Goal: Task Accomplishment & Management: Manage account settings

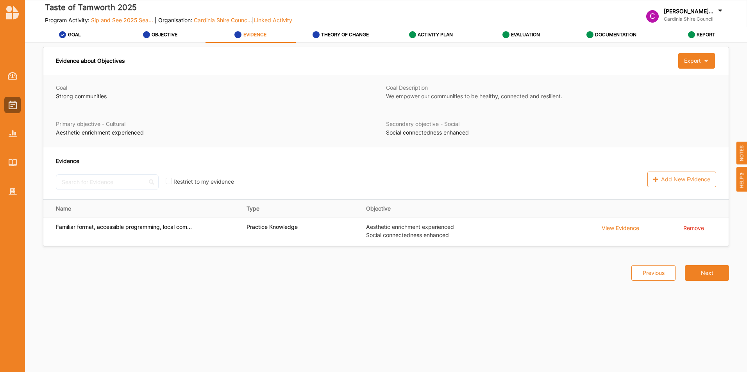
click at [698, 274] on button "Next" at bounding box center [706, 273] width 44 height 16
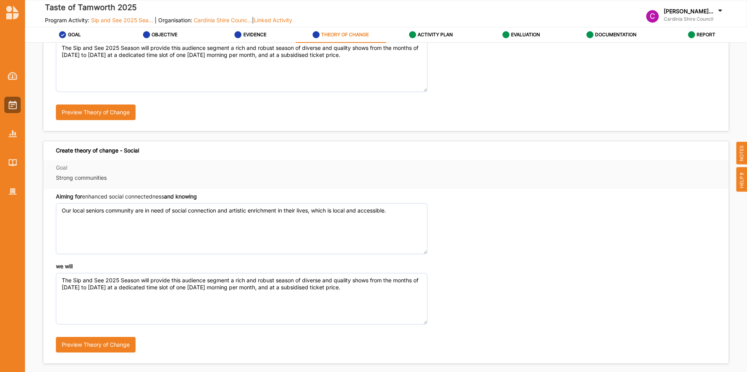
scroll to position [171, 0]
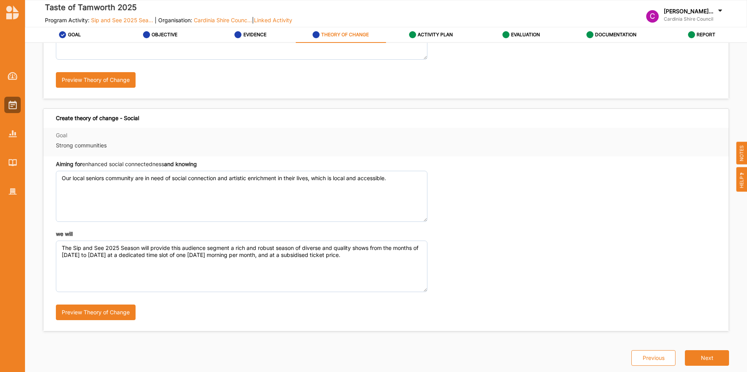
click at [709, 355] on button "Next" at bounding box center [706, 359] width 44 height 16
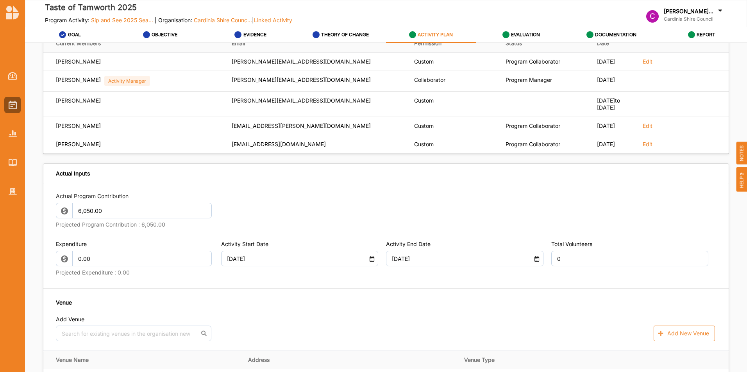
scroll to position [444, 0]
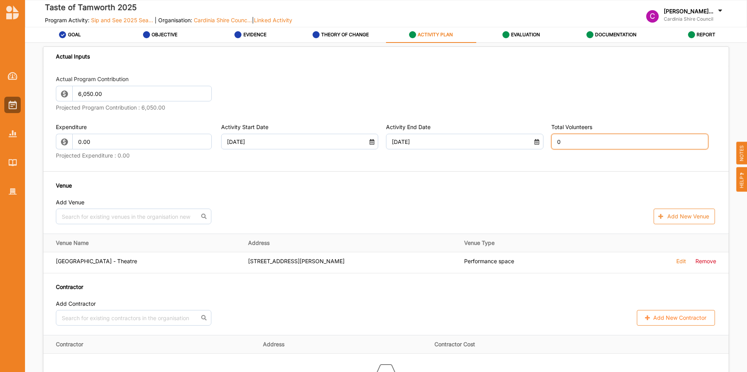
drag, startPoint x: 576, startPoint y: 148, endPoint x: 517, endPoint y: 150, distance: 59.8
click at [517, 150] on div "Expenditure 0.00 Projected Expenditure : 0.00 Activity Start Date [DATE] Activi…" at bounding box center [386, 142] width 660 height 39
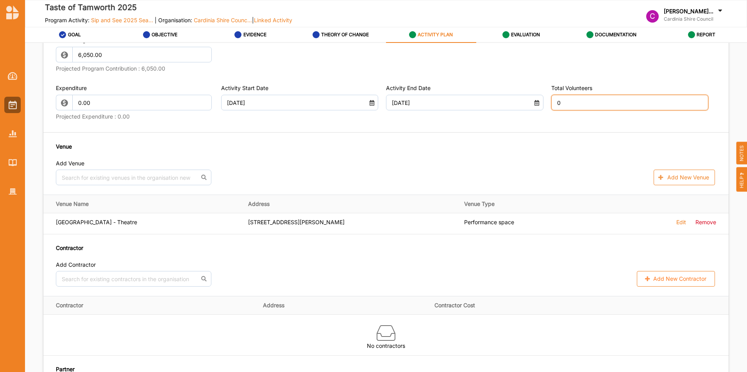
scroll to position [522, 0]
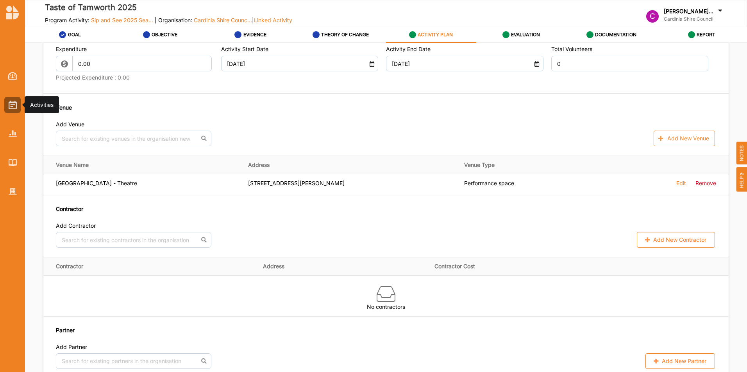
click at [13, 105] on img at bounding box center [13, 105] width 8 height 9
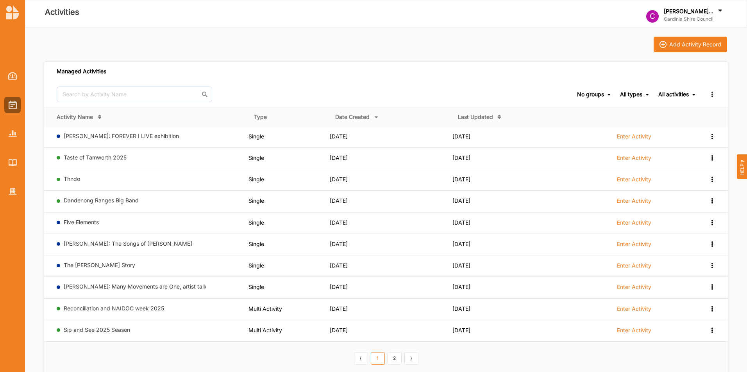
click at [80, 157] on link "Taste of Tamworth 2025" at bounding box center [95, 157] width 63 height 7
select select "2"
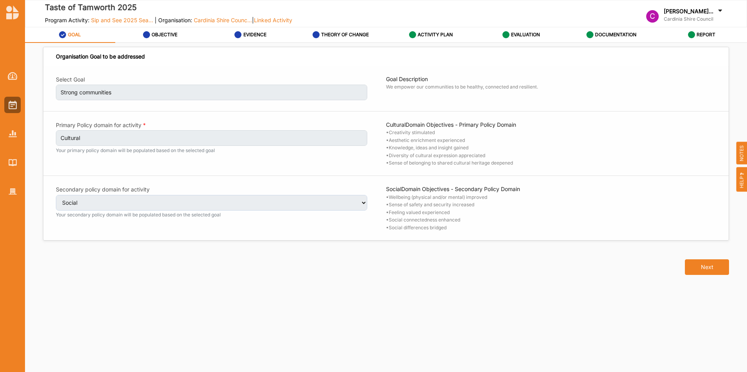
click at [697, 36] on label "REPORT" at bounding box center [705, 35] width 19 height 6
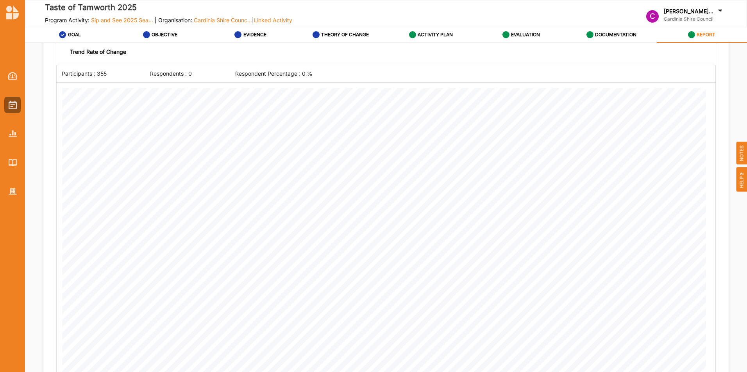
scroll to position [1210, 0]
click at [433, 31] on div "ACTIVITY PLAN" at bounding box center [431, 35] width 44 height 14
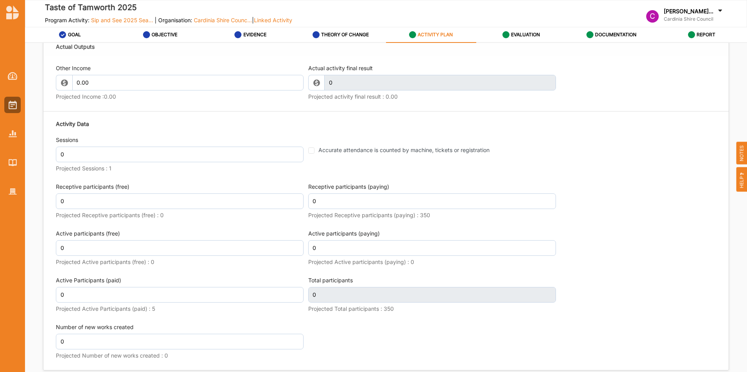
scroll to position [920, 0]
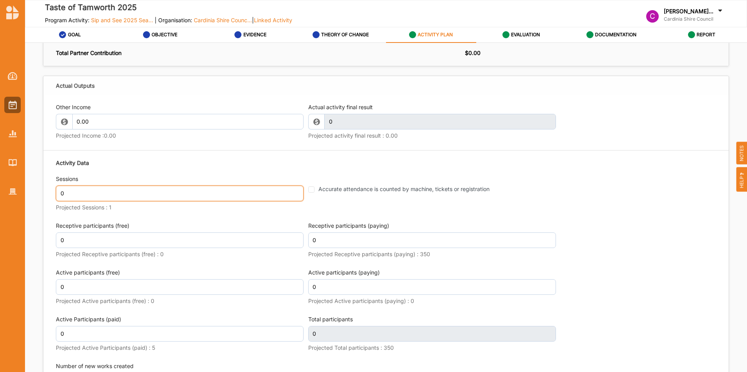
click at [146, 201] on input "0" at bounding box center [180, 194] width 248 height 16
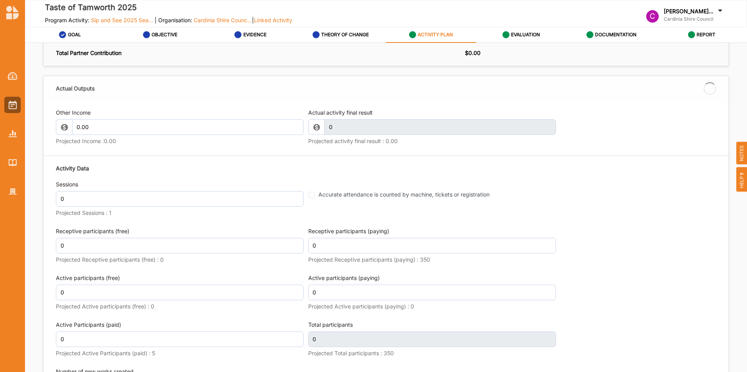
click at [339, 121] on div "Actual activity final result 0 This field is invalid Projected activity final r…" at bounding box center [432, 128] width 248 height 39
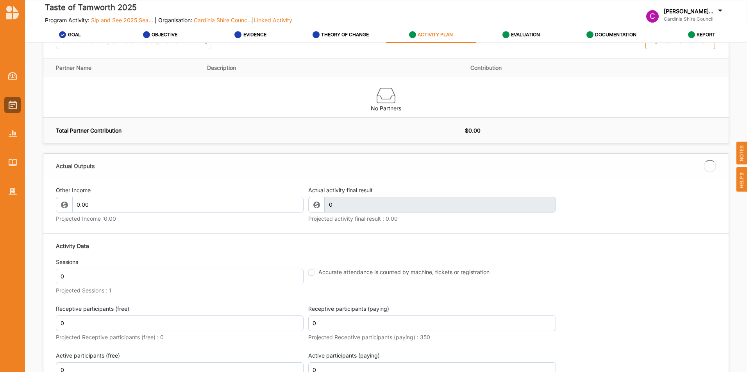
scroll to position [842, 0]
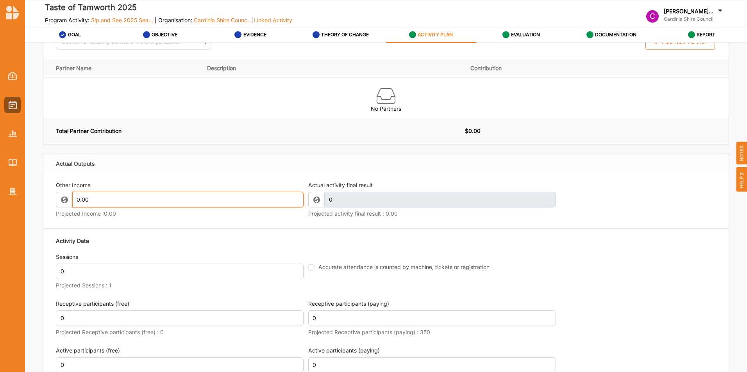
click at [150, 208] on input "0.00" at bounding box center [187, 200] width 231 height 16
type input "0"
paste input "[URL][DOMAIN_NAME]"
type input "[URL][DOMAIN_NAME]"
click at [134, 280] on input "0" at bounding box center [180, 272] width 248 height 16
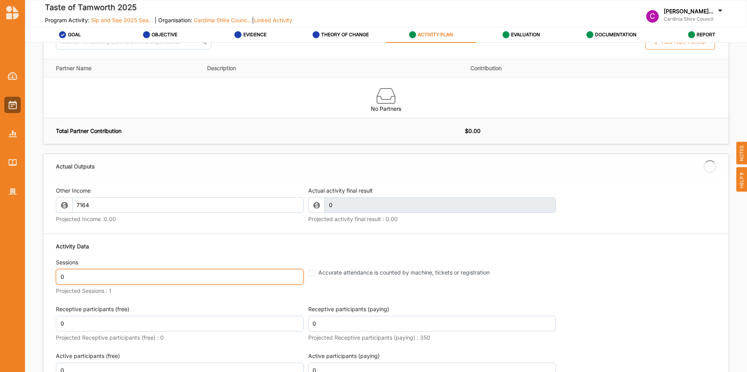
type input "7,164.00"
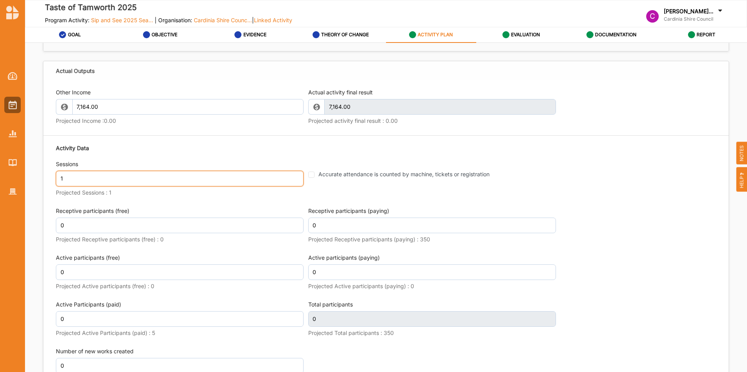
scroll to position [959, 0]
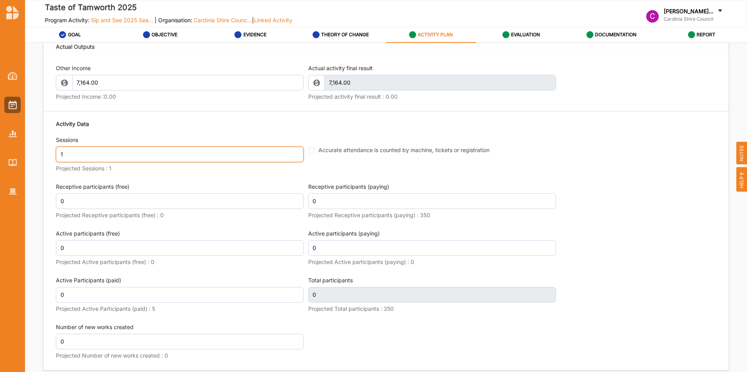
type input "1"
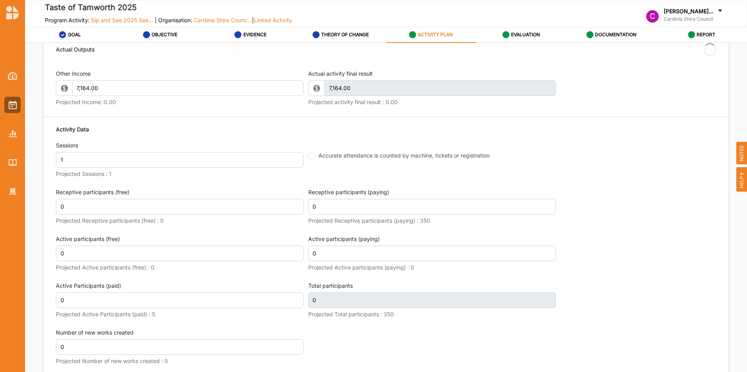
click at [308, 158] on fieldset "Accurate attendance is counted by machine, tickets or registration" at bounding box center [432, 151] width 248 height 18
click at [310, 159] on input "Accurate attendance is counted by machine, tickets or registration" at bounding box center [311, 156] width 6 height 6
checkbox input "true"
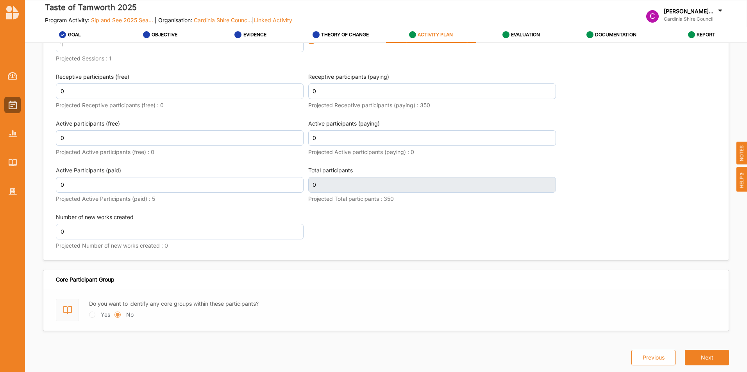
scroll to position [1076, 0]
drag, startPoint x: 373, startPoint y: 94, endPoint x: 301, endPoint y: 91, distance: 72.3
click at [301, 91] on div "Activity Data Sessions 1 Projected Sessions : 1 Accurate attendance is counted …" at bounding box center [386, 131] width 660 height 250
type input "311"
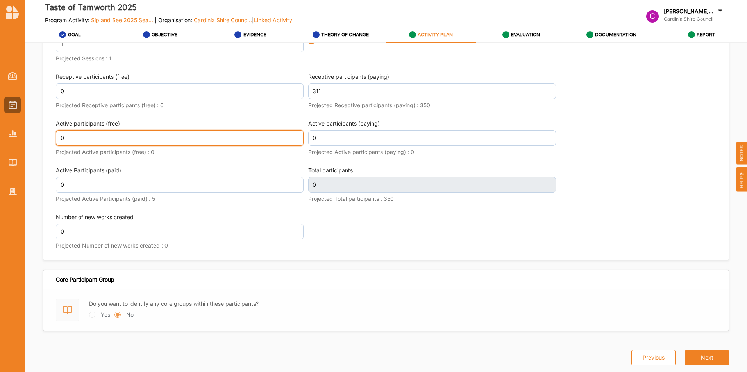
drag, startPoint x: 69, startPoint y: 140, endPoint x: 25, endPoint y: 138, distance: 44.5
click at [25, 138] on div "Taste of Tamworth 2025 Program Activity: Sip and See 2025 Sea... | Organisation…" at bounding box center [373, 186] width 747 height 372
type input "311"
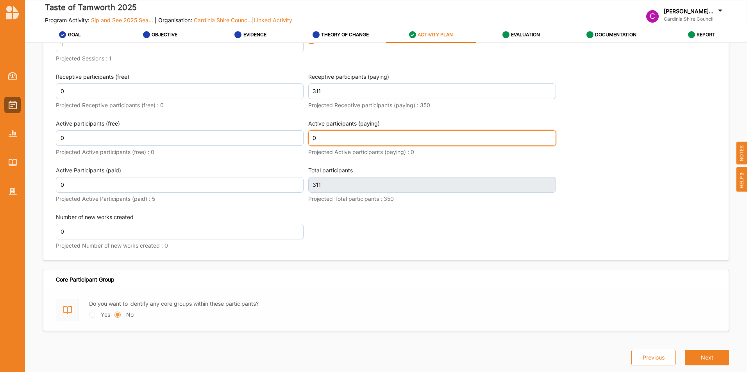
drag, startPoint x: 340, startPoint y: 135, endPoint x: 297, endPoint y: 139, distance: 43.5
click at [297, 139] on div "Activity Data Sessions 1 Projected Sessions : 1 Accurate attendance is counted …" at bounding box center [386, 131] width 660 height 250
type input "4"
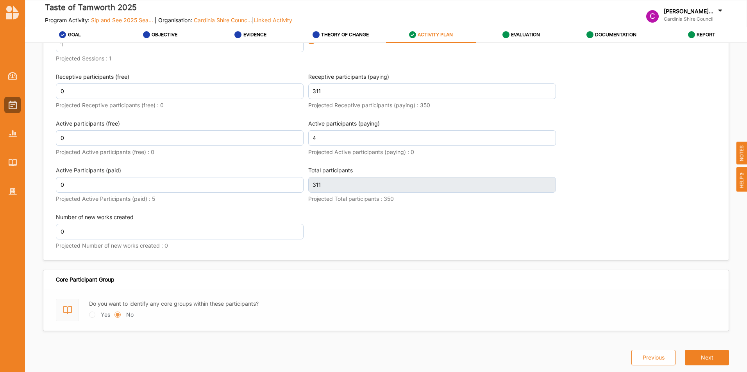
click at [352, 219] on div "Activity Data Sessions 1 Projected Sessions : 1 Accurate attendance is counted …" at bounding box center [386, 131] width 660 height 250
type input "315"
drag, startPoint x: 325, startPoint y: 137, endPoint x: 297, endPoint y: 137, distance: 28.1
click at [297, 137] on div "Activity Data Sessions 1 Projected Sessions : 1 Accurate attendance is counted …" at bounding box center [386, 131] width 660 height 250
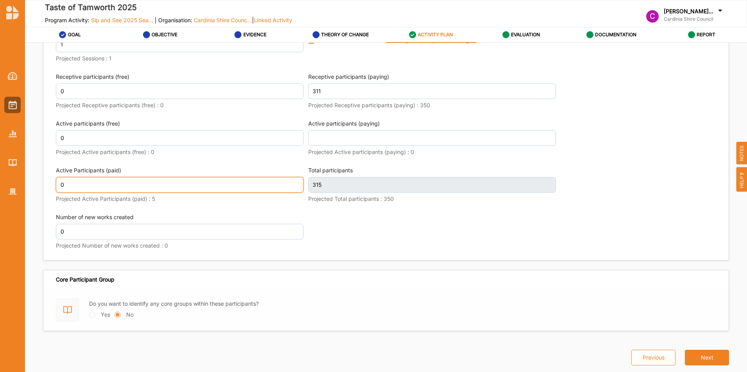
type input "0"
click at [152, 180] on input "0" at bounding box center [180, 185] width 248 height 16
type input "311"
type input "4"
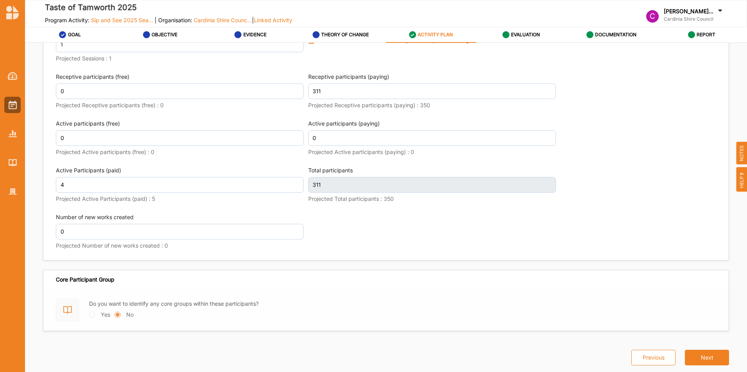
click at [409, 225] on div "Activity Data Sessions 1 Projected Sessions : 1 Accurate attendance is counted …" at bounding box center [386, 131] width 660 height 250
type input "315"
click at [707, 354] on button "Next" at bounding box center [706, 358] width 44 height 16
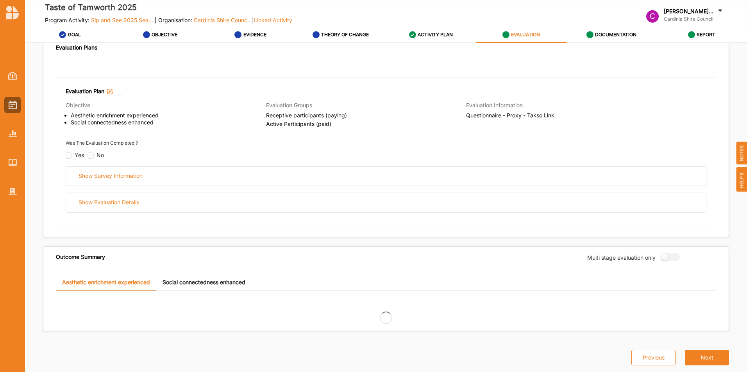
scroll to position [433, 0]
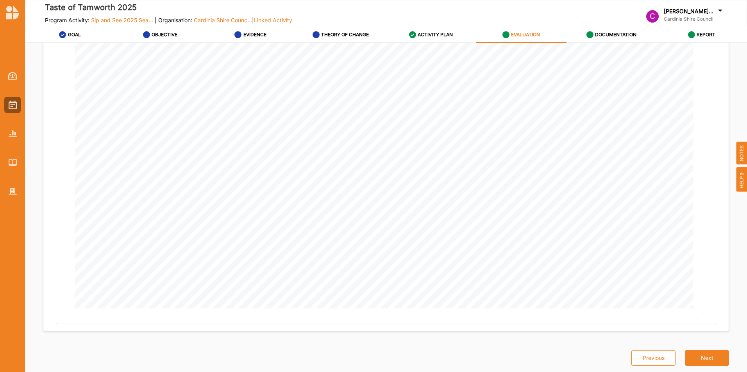
click at [707, 354] on button "Next" at bounding box center [706, 359] width 44 height 16
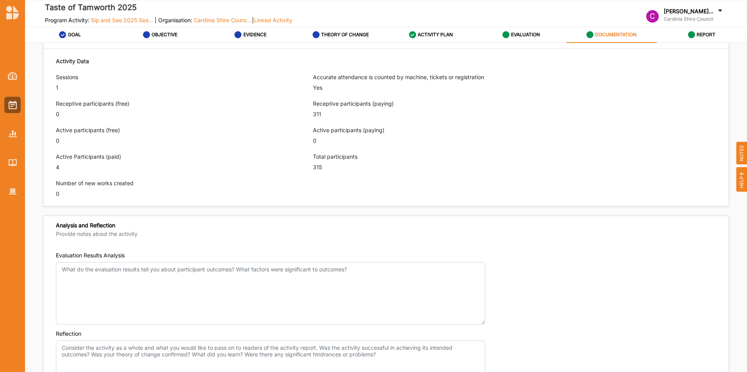
scroll to position [590, 0]
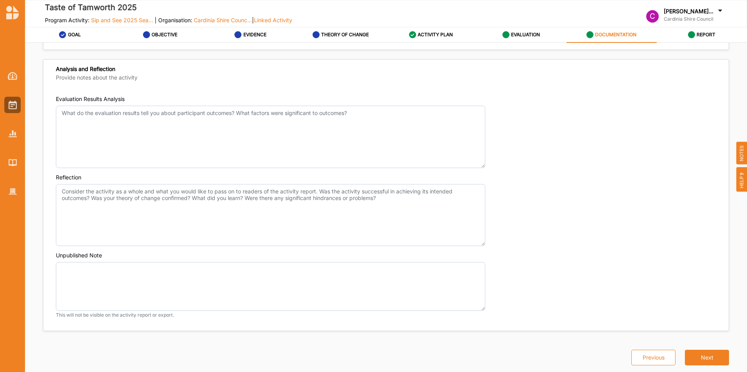
click at [700, 359] on button "Next" at bounding box center [706, 358] width 44 height 16
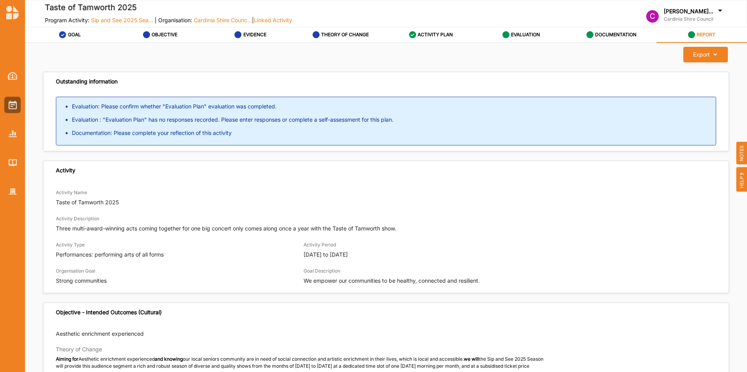
click at [518, 30] on div "EVALUATION" at bounding box center [521, 35] width 38 height 14
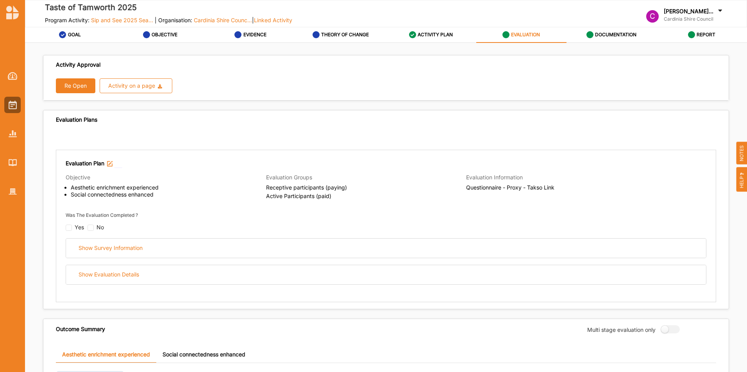
click at [82, 88] on button "Re Open" at bounding box center [75, 85] width 39 height 15
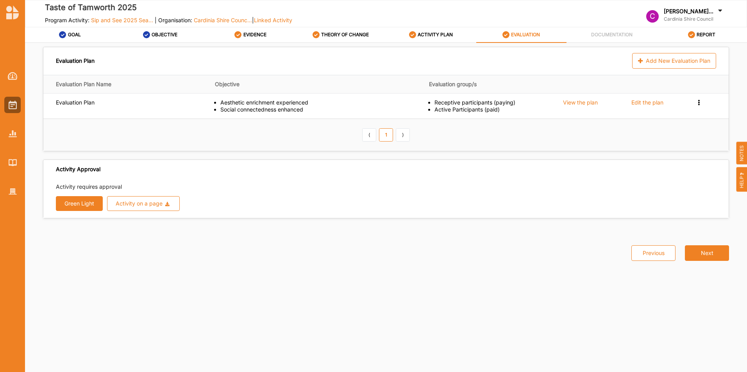
click at [652, 100] on div "Edit the plan" at bounding box center [647, 102] width 32 height 7
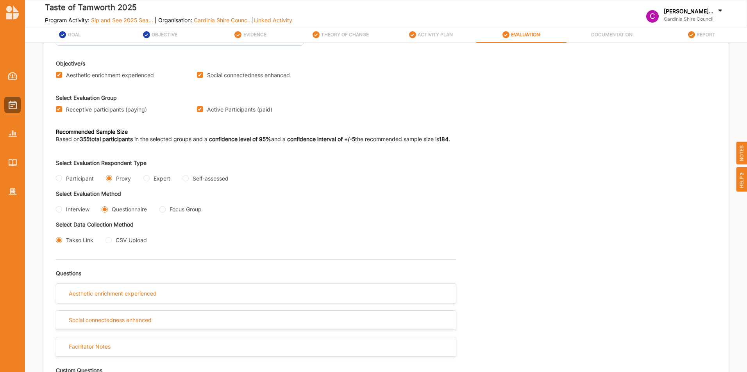
scroll to position [78, 0]
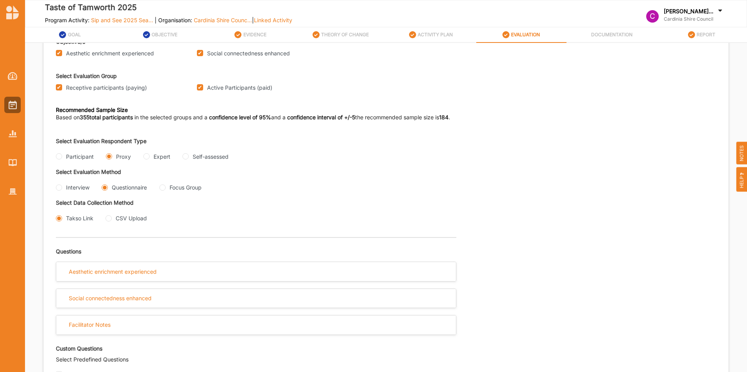
click at [107, 219] on input "CSV Upload" at bounding box center [108, 219] width 6 height 6
radio input "true"
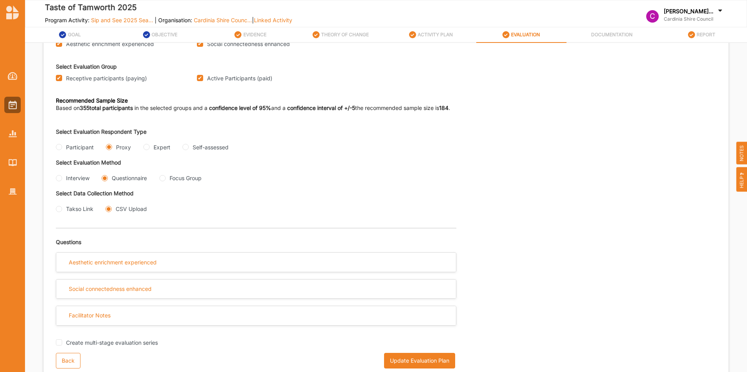
scroll to position [91, 0]
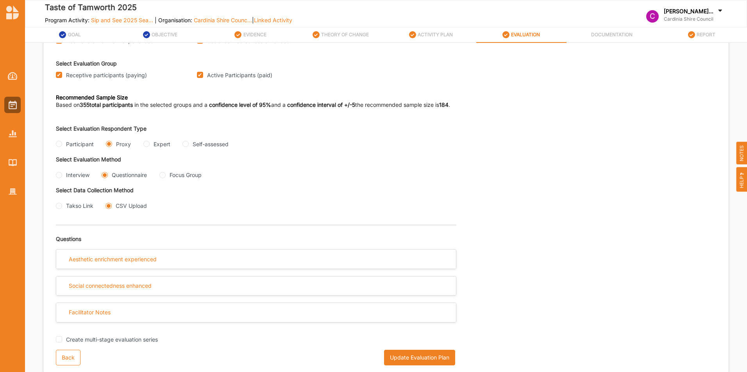
click at [408, 359] on button "Update Evaluation Plan" at bounding box center [419, 358] width 71 height 16
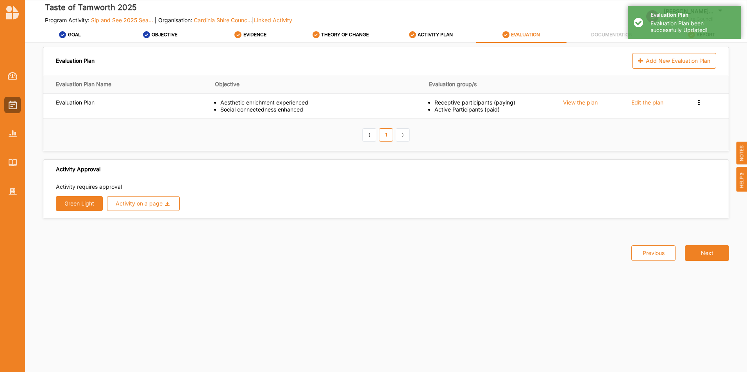
scroll to position [0, 0]
click at [641, 102] on div "Edit the plan" at bounding box center [647, 102] width 32 height 7
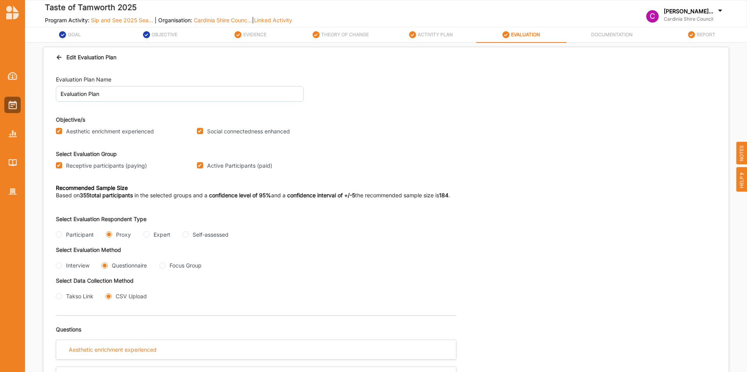
click at [59, 163] on input "Receptive participants (paying)" at bounding box center [59, 165] width 6 height 6
checkbox input "false"
click at [199, 166] on input "Active Participants (paid)" at bounding box center [200, 165] width 6 height 6
checkbox input "false"
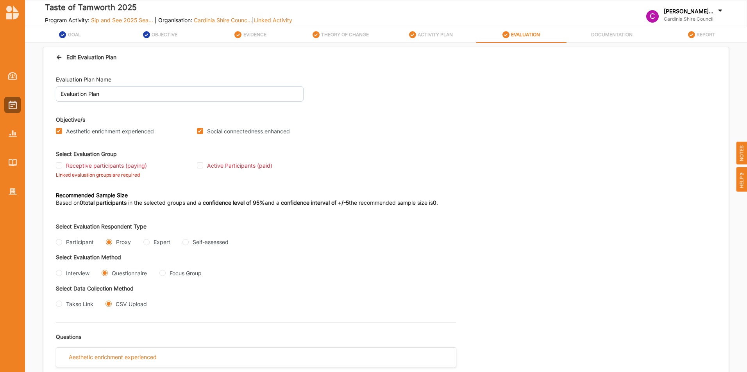
click at [55, 164] on div "Evaluation Plan Name Evaluation Plan Objective/s Aesthetic enrichment experienc…" at bounding box center [385, 270] width 685 height 404
click at [59, 166] on input "Receptive participants (paying)" at bounding box center [59, 165] width 6 height 6
checkbox input "true"
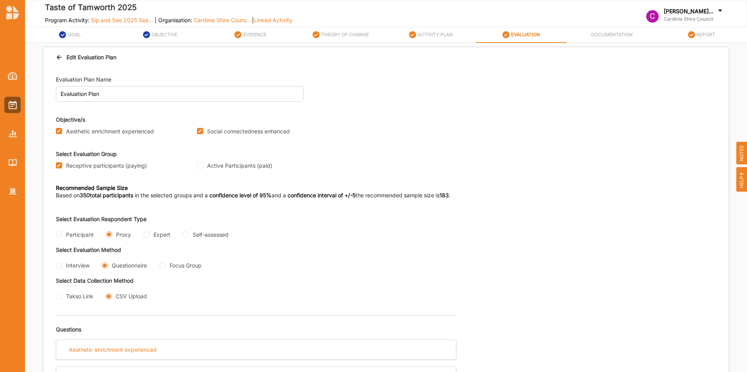
click at [186, 235] on input "Self-assessed" at bounding box center [185, 235] width 6 height 6
radio input "true"
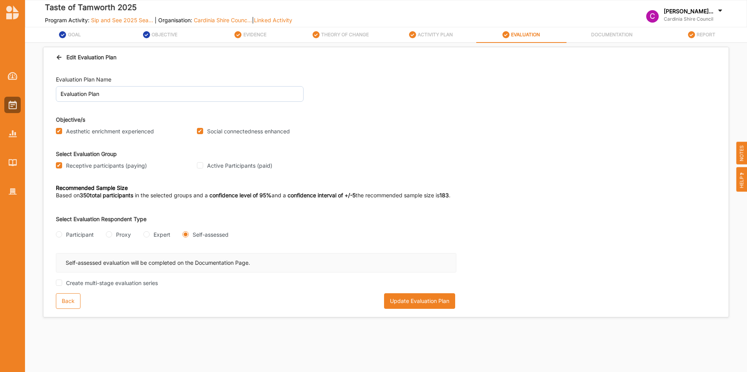
click at [145, 234] on input "Expert" at bounding box center [146, 235] width 6 height 6
radio input "true"
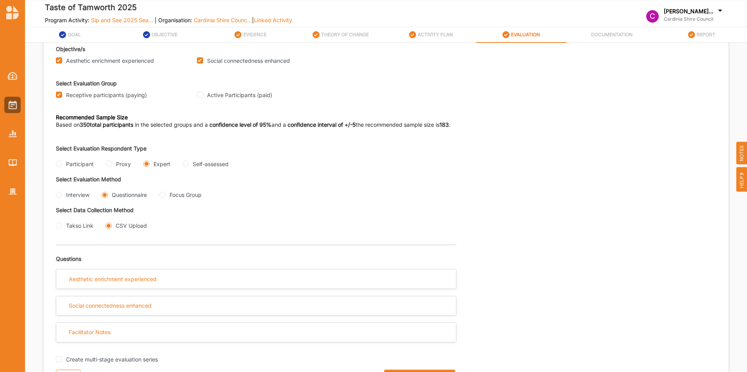
scroll to position [91, 0]
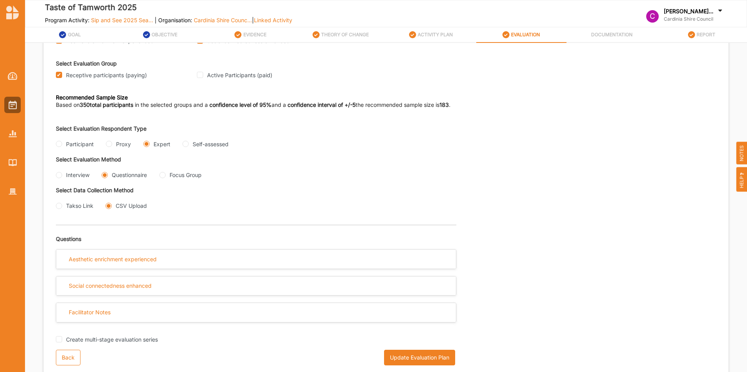
click at [407, 353] on button "Update Evaluation Plan" at bounding box center [419, 358] width 71 height 16
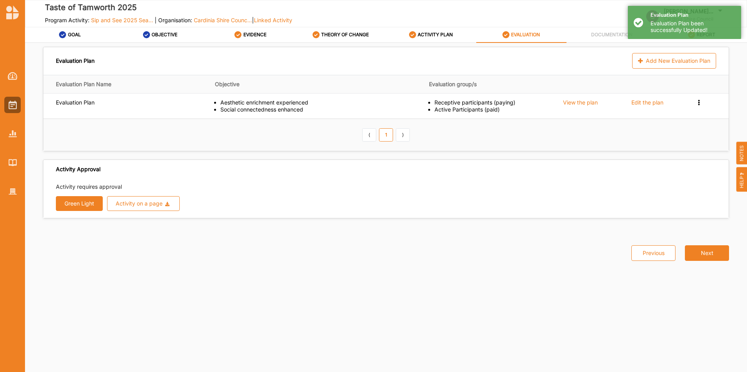
scroll to position [0, 0]
click at [87, 207] on button "Green Light" at bounding box center [79, 203] width 47 height 15
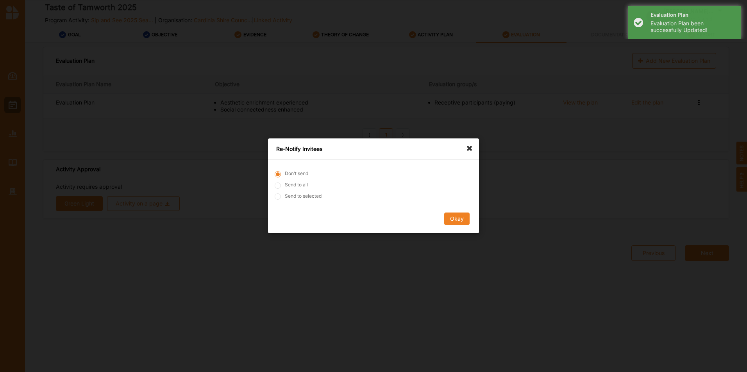
click at [458, 218] on button "Okay" at bounding box center [456, 219] width 25 height 12
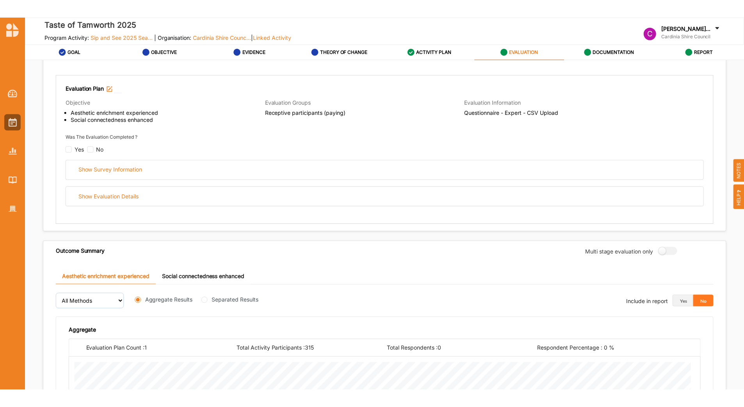
scroll to position [117, 0]
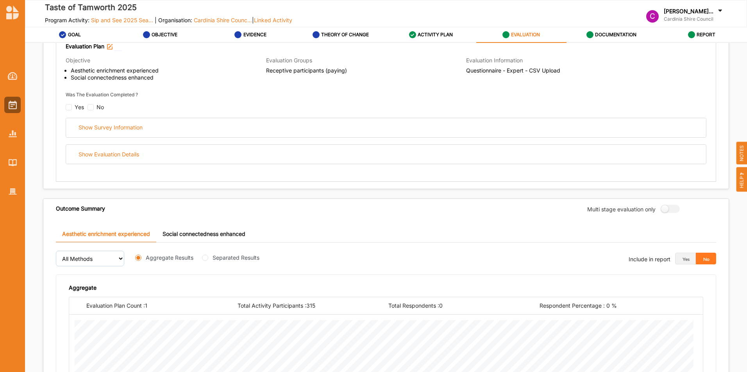
click at [68, 109] on input "checkbox" at bounding box center [69, 107] width 6 height 6
checkbox input "false"
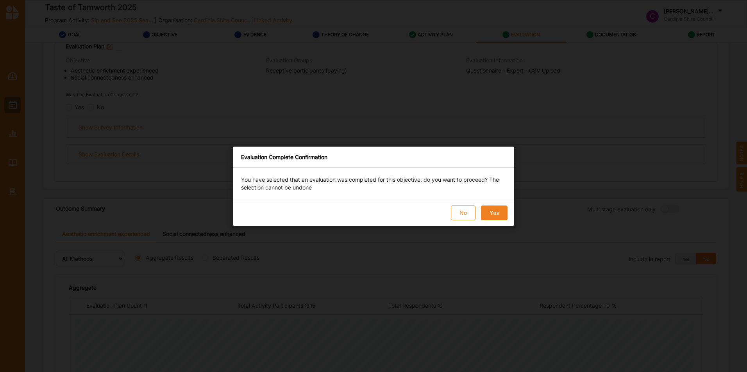
click at [501, 216] on button "Yes" at bounding box center [494, 213] width 27 height 15
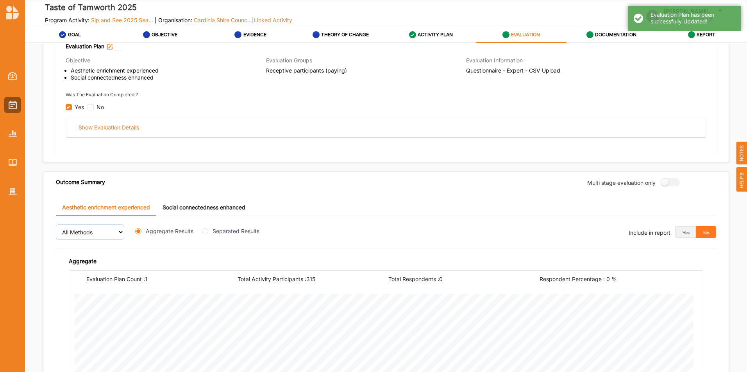
click at [112, 128] on div "Show Evaluation Details" at bounding box center [108, 127] width 61 height 7
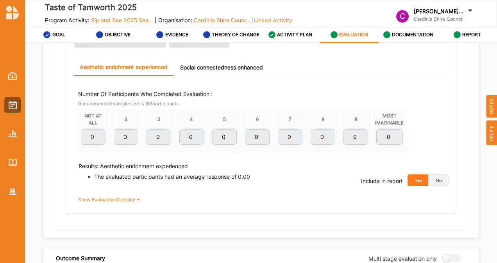
scroll to position [258, 0]
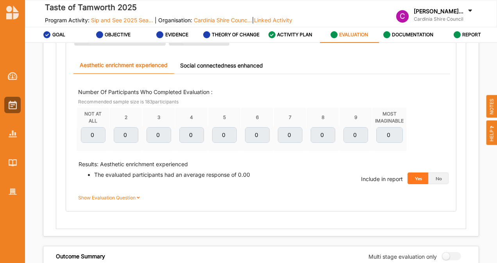
click at [124, 196] on label "Show Evaluation Question" at bounding box center [110, 197] width 64 height 7
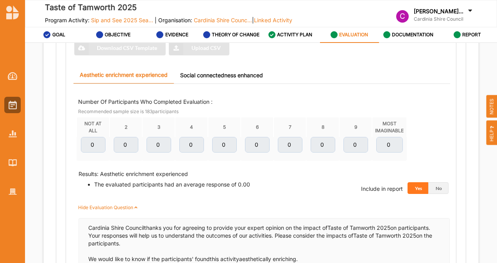
scroll to position [248, 0]
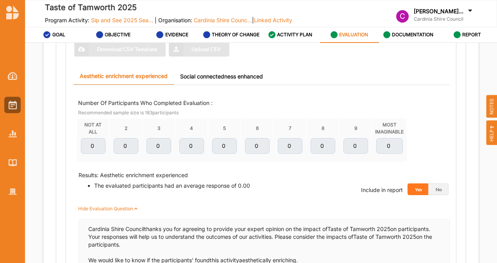
click at [233, 72] on link "Social connectedness enhanced" at bounding box center [221, 76] width 95 height 17
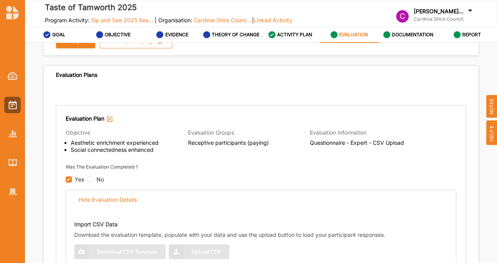
scroll to position [0, 0]
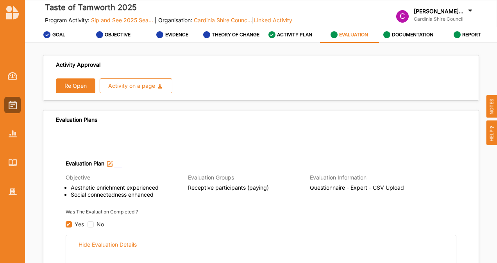
click at [111, 163] on img at bounding box center [109, 163] width 5 height 5
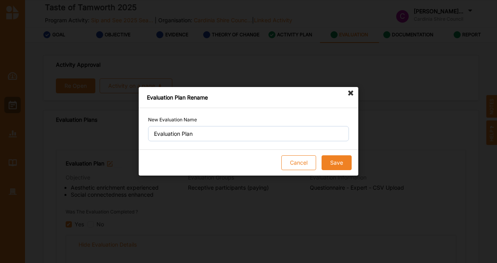
click at [335, 161] on button "Save" at bounding box center [336, 163] width 30 height 15
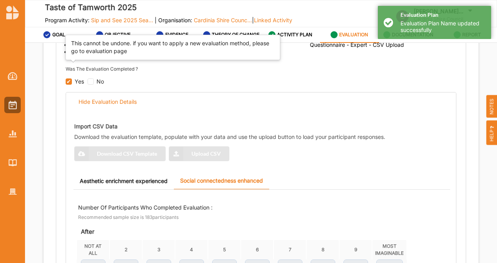
scroll to position [144, 0]
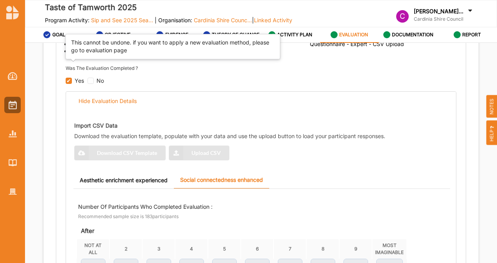
click at [67, 78] on input "checkbox" at bounding box center [69, 81] width 6 height 6
checkbox input "true"
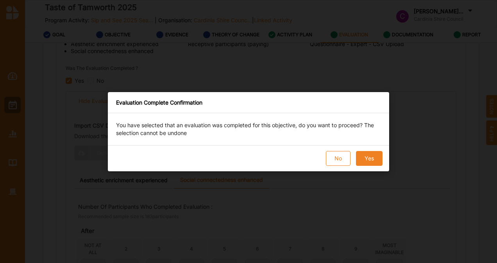
click at [330, 161] on button "No" at bounding box center [338, 158] width 25 height 15
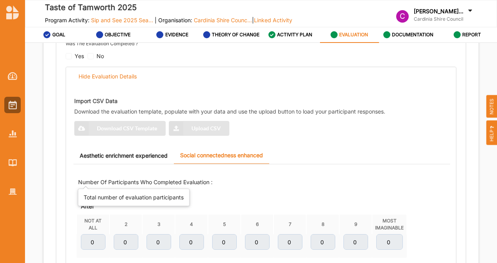
scroll to position [168, 0]
click at [134, 127] on div "Import CSV Data Download the evaluation template, populate with your data and u…" at bounding box center [263, 115] width 379 height 52
click at [209, 126] on div "Import CSV Data Download the evaluation template, populate with your data and u…" at bounding box center [263, 115] width 379 height 52
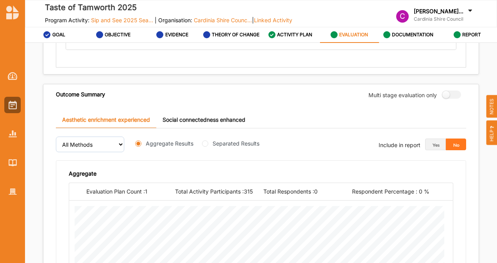
scroll to position [506, 0]
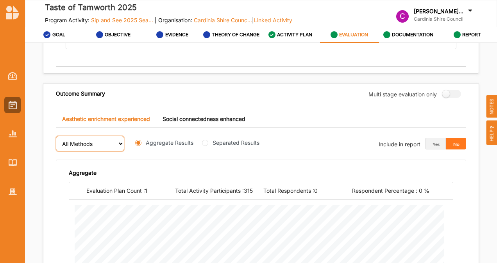
click at [119, 140] on select "All Methods" at bounding box center [90, 144] width 68 height 16
click at [206, 140] on input "Separated Results" at bounding box center [205, 143] width 6 height 6
radio input "true"
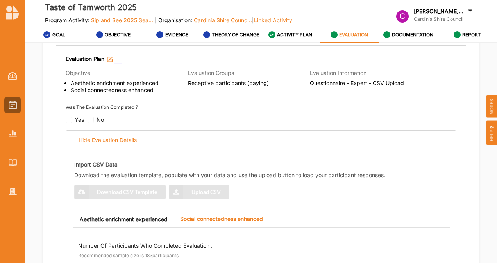
scroll to position [105, 0]
click at [206, 139] on div "Hide Evaluation Details" at bounding box center [261, 139] width 390 height 19
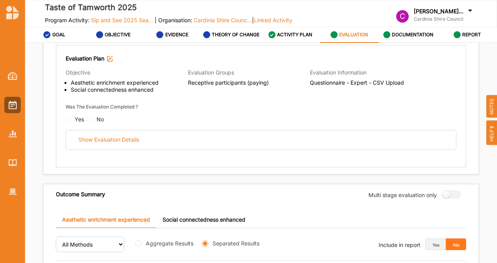
click at [67, 120] on div "Yes" at bounding box center [75, 119] width 18 height 7
click at [67, 119] on div "Yes" at bounding box center [75, 119] width 18 height 7
click at [70, 119] on div "Yes" at bounding box center [75, 119] width 18 height 7
click at [89, 118] on div "No" at bounding box center [95, 119] width 16 height 7
click at [89, 136] on div "Show Evaluation Details" at bounding box center [108, 139] width 61 height 7
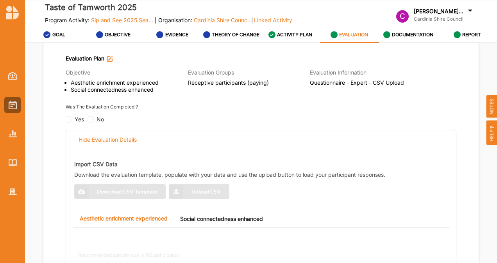
click at [67, 119] on div "Yes" at bounding box center [75, 119] width 18 height 7
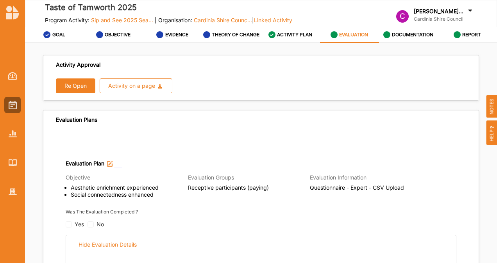
click at [86, 86] on button "Re Open" at bounding box center [75, 85] width 39 height 15
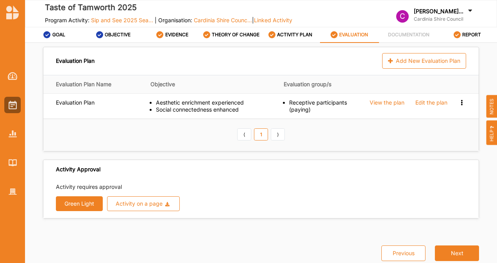
click at [382, 103] on div "View the plan" at bounding box center [386, 102] width 35 height 7
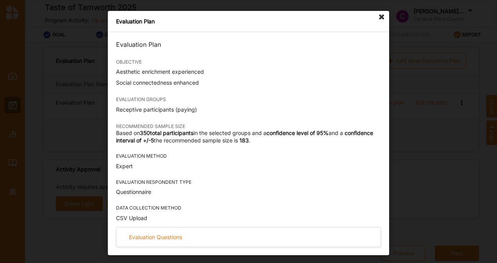
scroll to position [30, 0]
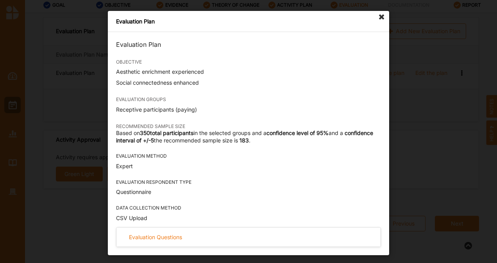
click at [382, 16] on icon at bounding box center [381, 17] width 12 height 12
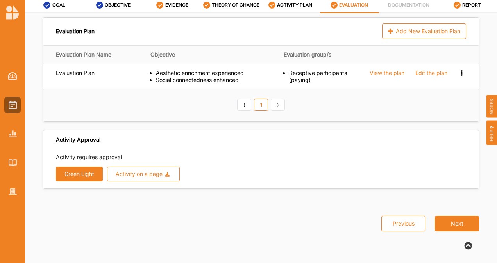
click at [461, 72] on icon at bounding box center [461, 71] width 7 height 5
click at [86, 178] on button "Green Light" at bounding box center [79, 174] width 47 height 15
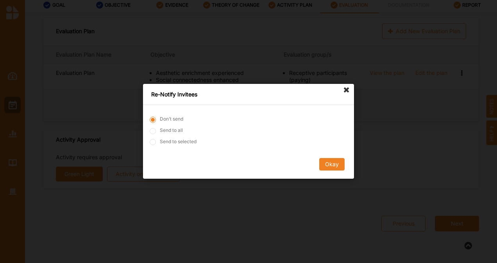
click at [326, 167] on button "Okay" at bounding box center [331, 165] width 25 height 12
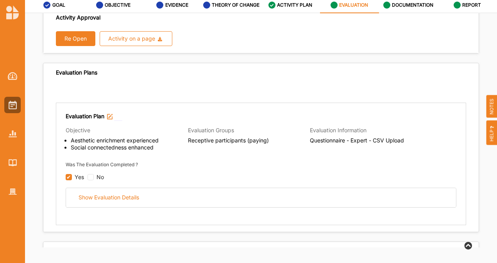
scroll to position [0, 0]
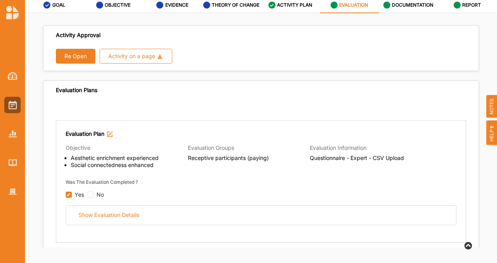
click at [116, 55] on div "Activity on a page" at bounding box center [131, 55] width 47 height 5
click at [205, 93] on div "Evaluation Plans" at bounding box center [260, 90] width 435 height 19
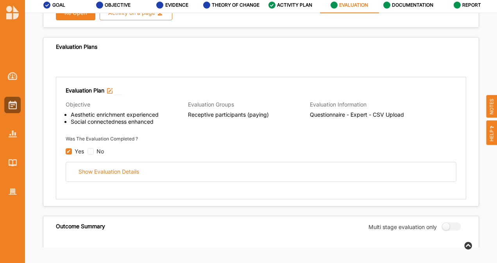
scroll to position [45, 0]
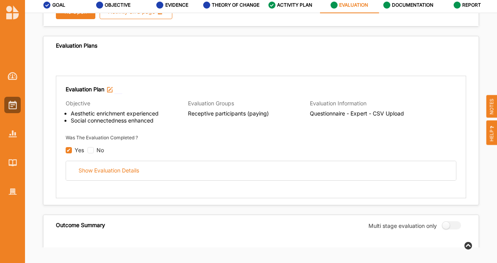
click at [108, 169] on div "Show Evaluation Details" at bounding box center [108, 170] width 61 height 7
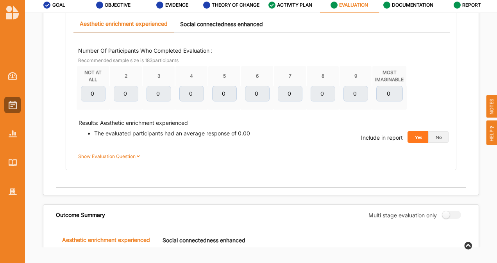
scroll to position [271, 0]
